Goal: Task Accomplishment & Management: Manage account settings

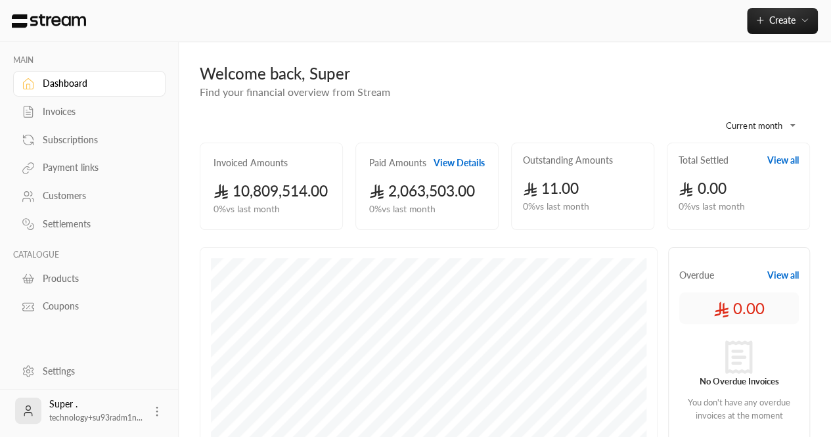
click at [66, 188] on link "Customers" at bounding box center [89, 196] width 152 height 26
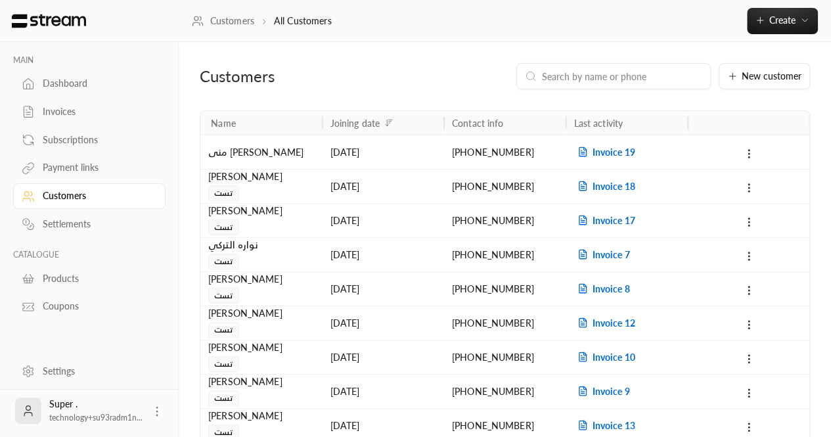
click at [623, 74] on input at bounding box center [622, 76] width 160 height 14
paste input "966500170211"
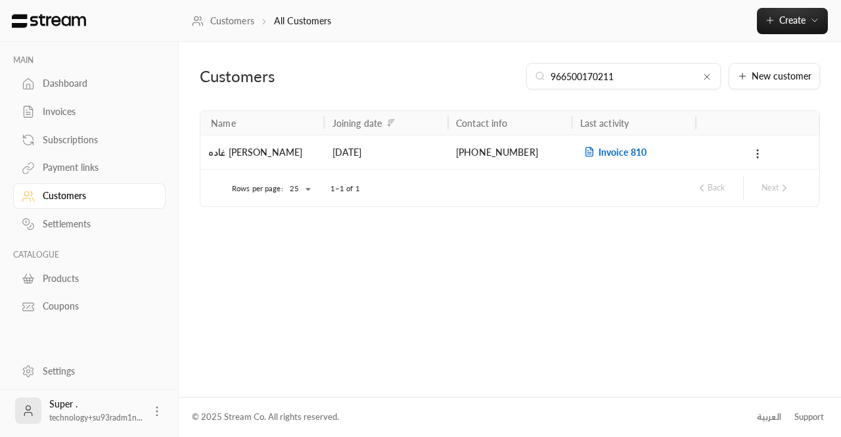
type input "966500170211"
click at [623, 150] on span "Invoice 810" at bounding box center [613, 152] width 66 height 11
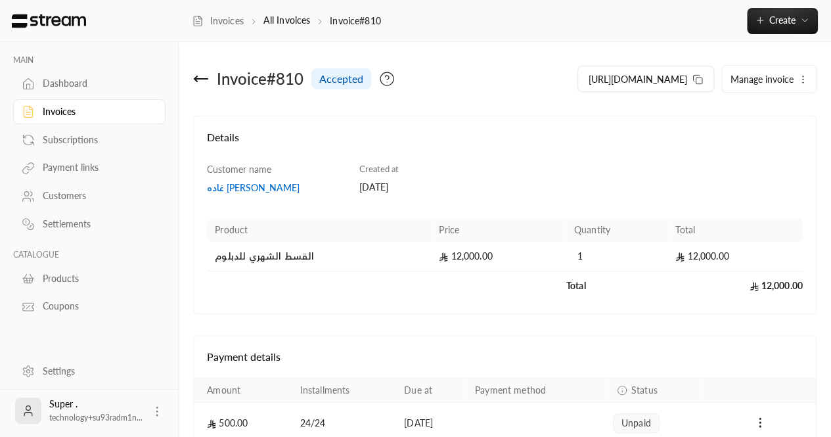
click at [200, 83] on icon at bounding box center [201, 79] width 16 height 16
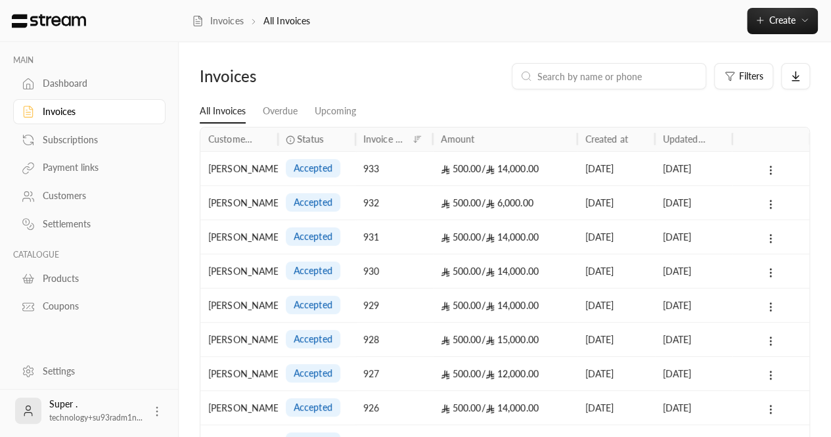
click at [575, 66] on div at bounding box center [609, 76] width 195 height 26
click at [569, 84] on div at bounding box center [609, 76] width 195 height 26
click at [555, 80] on input at bounding box center [618, 76] width 160 height 14
paste input "966500170211"
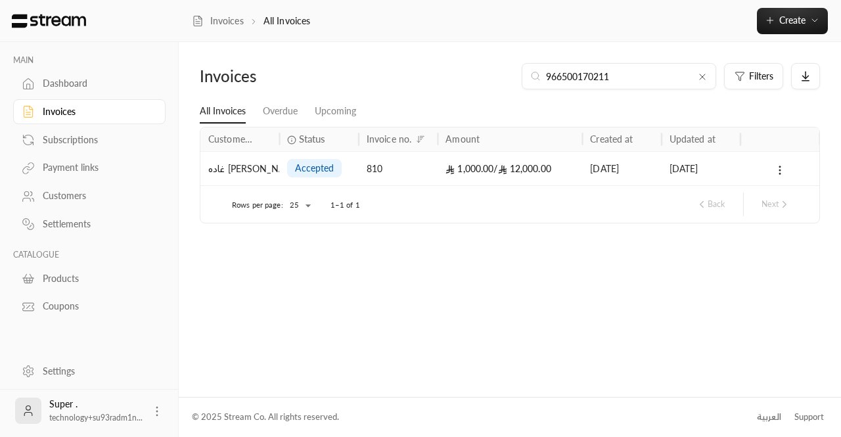
click at [628, 84] on div "966500170211" at bounding box center [619, 76] width 195 height 26
click at [601, 78] on input "966500170211" at bounding box center [619, 76] width 146 height 14
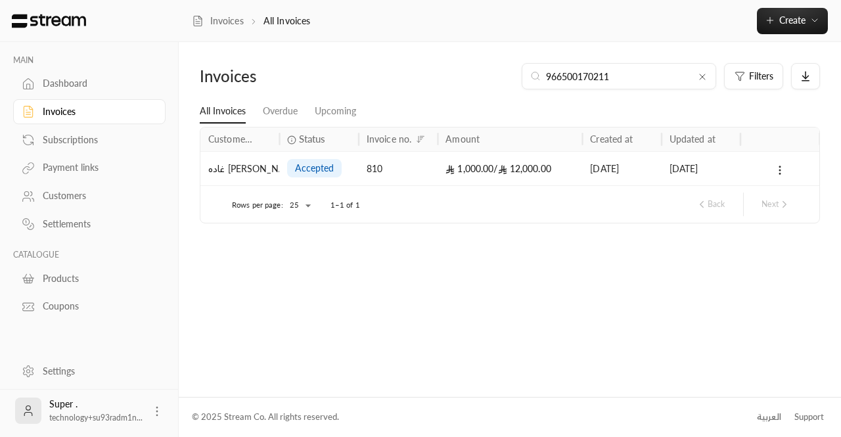
click at [601, 78] on input "966500170211" at bounding box center [619, 76] width 146 height 14
paste input "+"
type input "[PHONE_NUMBER]"
click at [239, 177] on div "غاده [PERSON_NAME]" at bounding box center [239, 169] width 63 height 34
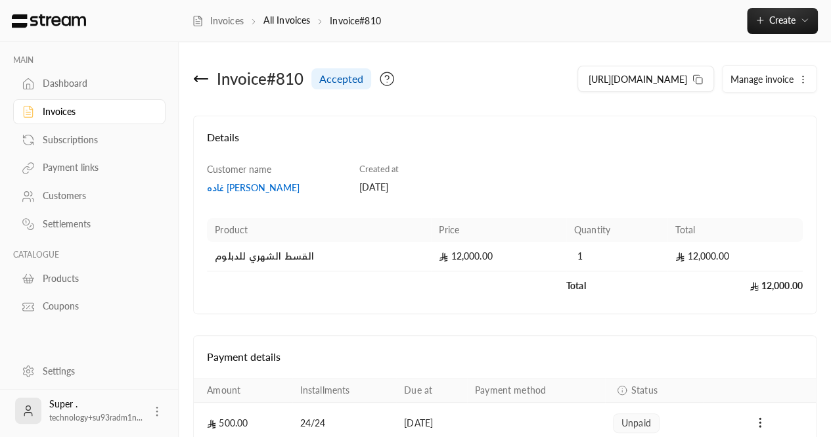
click at [199, 79] on icon at bounding box center [201, 79] width 13 height 0
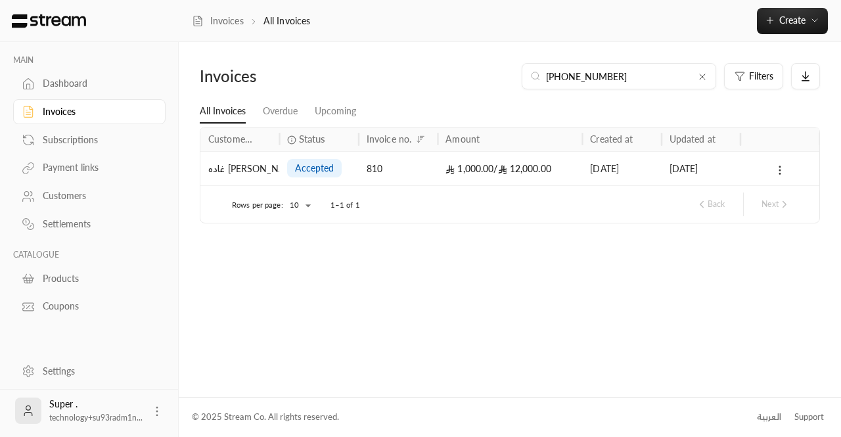
click at [782, 168] on icon at bounding box center [780, 170] width 12 height 12
click at [778, 173] on div at bounding box center [420, 218] width 841 height 437
click at [304, 107] on li "Overdue" at bounding box center [280, 112] width 52 height 24
click at [335, 113] on link "Upcoming" at bounding box center [335, 112] width 41 height 24
click at [460, 160] on div "1,000.00 / 12,000.00" at bounding box center [510, 169] width 129 height 34
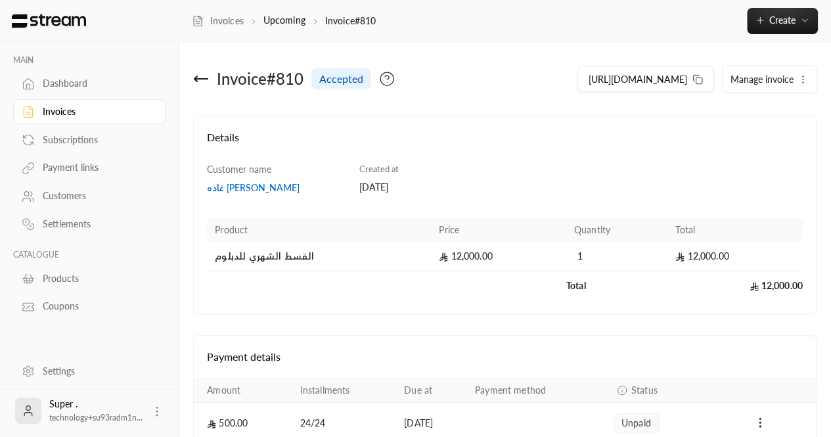
click at [779, 76] on span "Manage invoice" at bounding box center [762, 79] width 63 height 11
click at [803, 78] on icon "button" at bounding box center [803, 79] width 11 height 11
click at [493, 124] on div "Details Customer name غاده [PERSON_NAME] Created at [DATE] Product Price Quanti…" at bounding box center [505, 215] width 624 height 199
click at [695, 80] on icon at bounding box center [698, 79] width 11 height 11
